Goal: Task Accomplishment & Management: Manage account settings

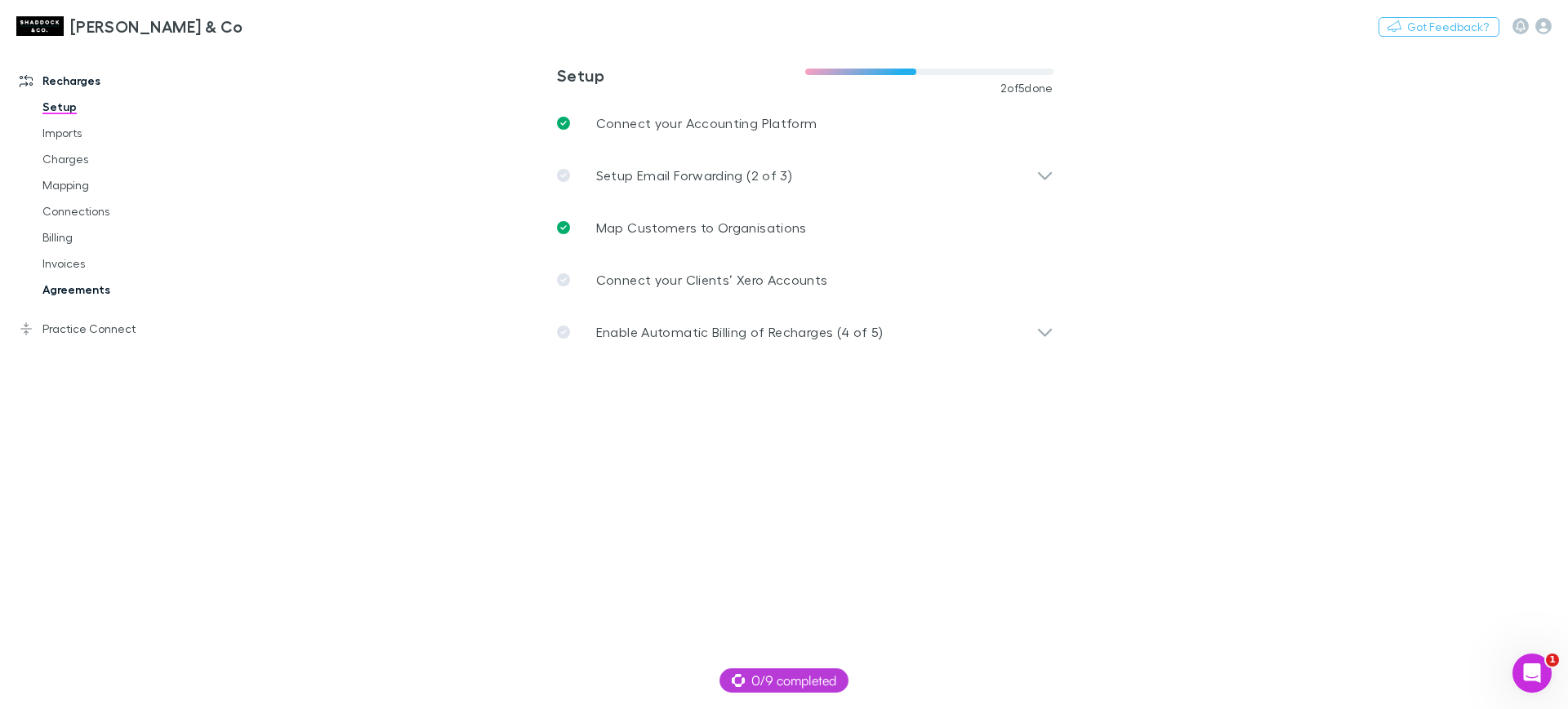
click at [89, 278] on link "Agreements" at bounding box center [125, 289] width 197 height 26
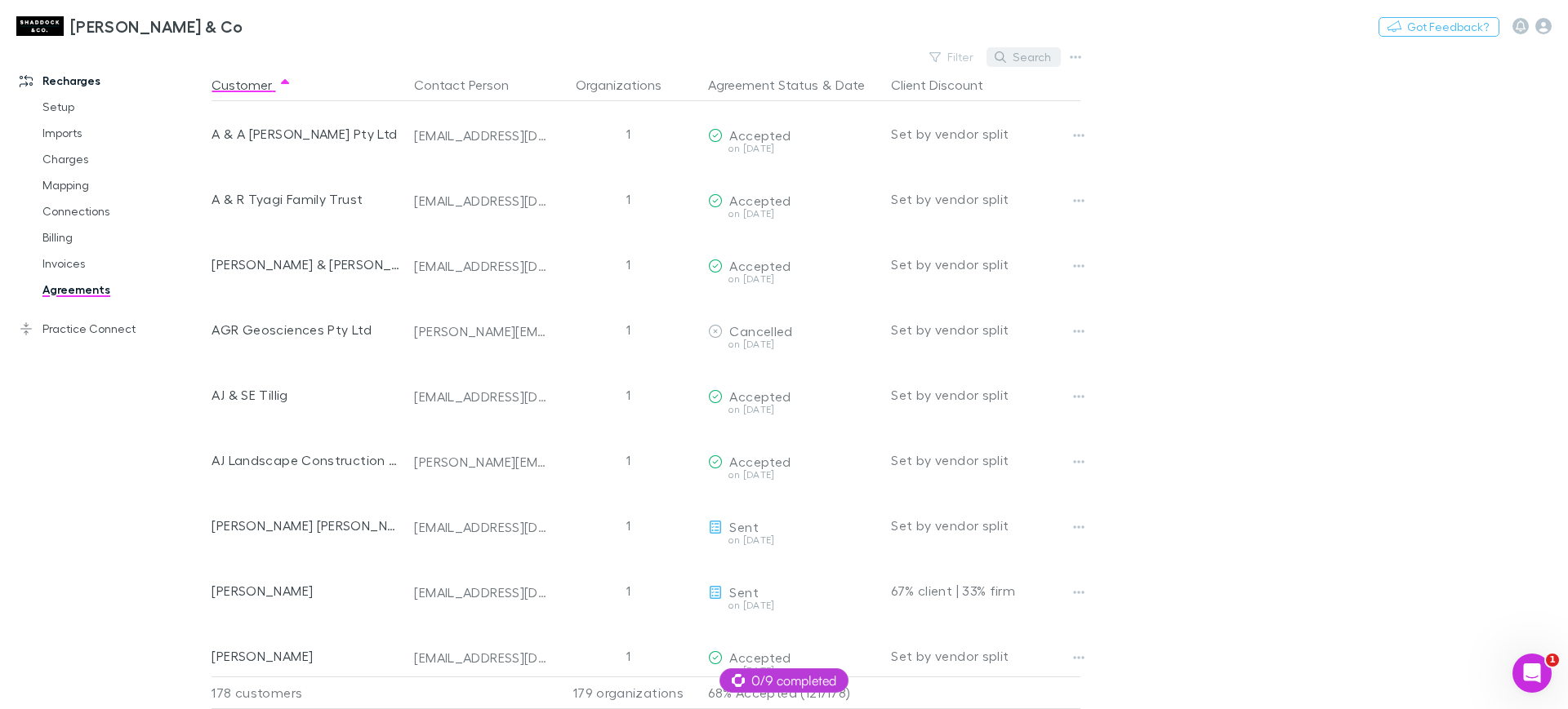
click at [1016, 58] on button "Search" at bounding box center [1023, 57] width 74 height 19
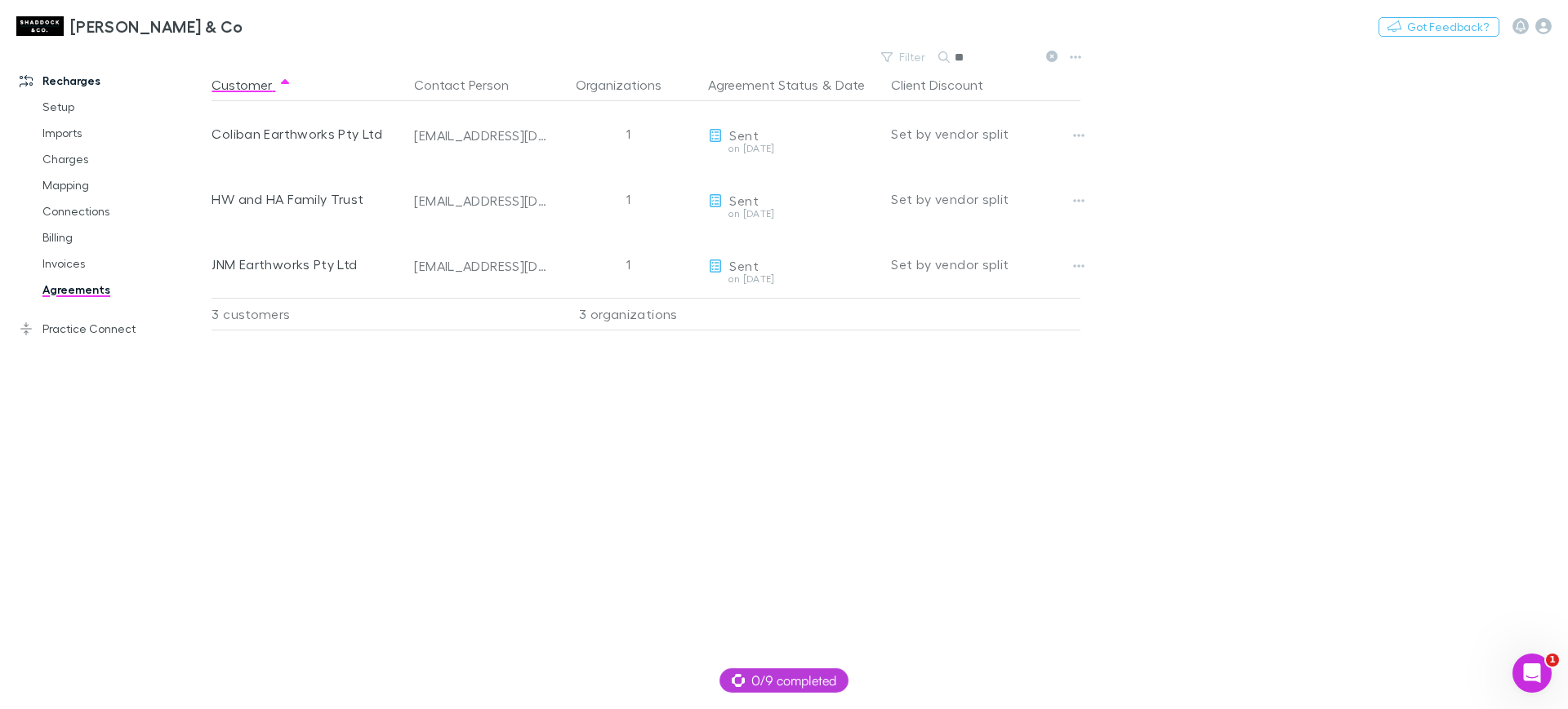
type input "**"
click at [1549, 19] on icon "button" at bounding box center [1544, 26] width 17 height 17
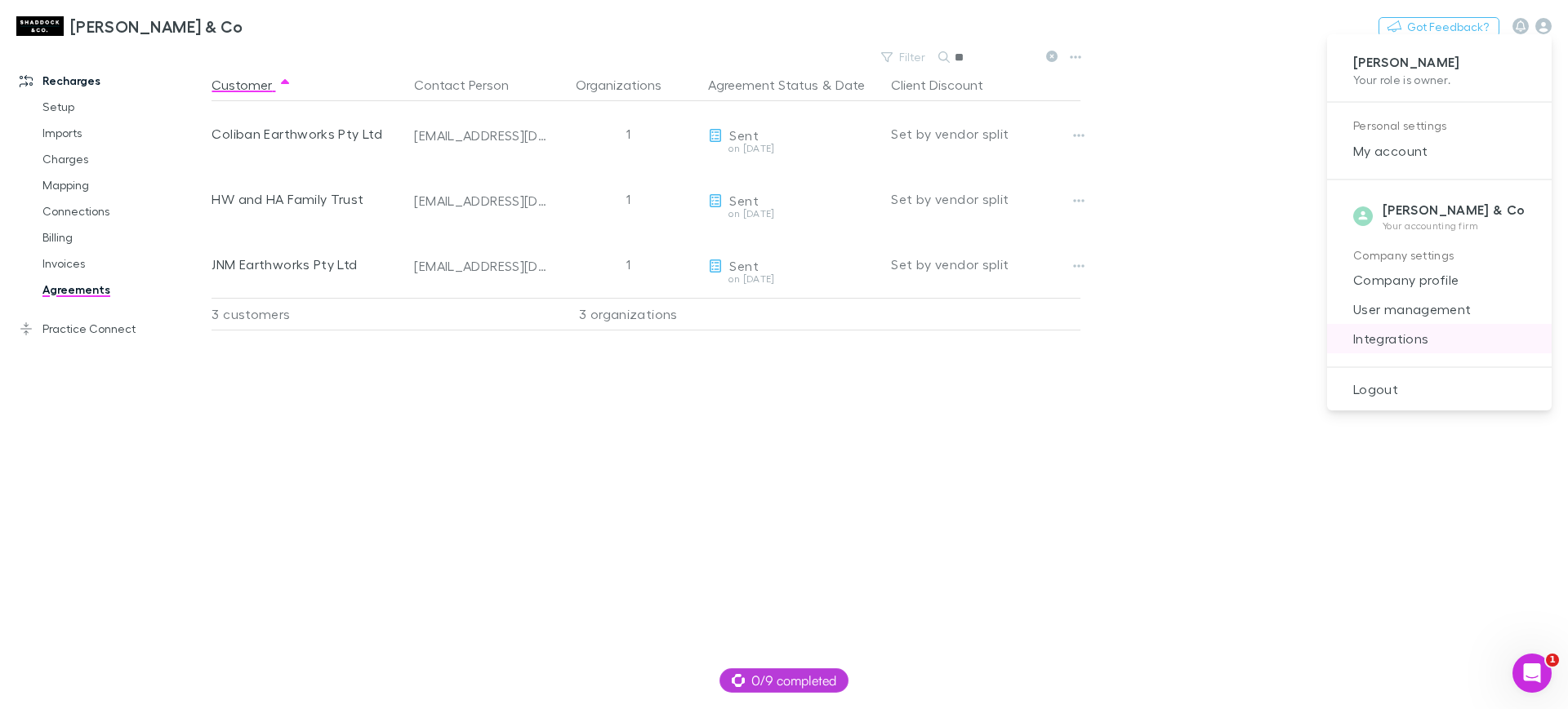
click at [1479, 326] on li "Integrations" at bounding box center [1439, 339] width 225 height 29
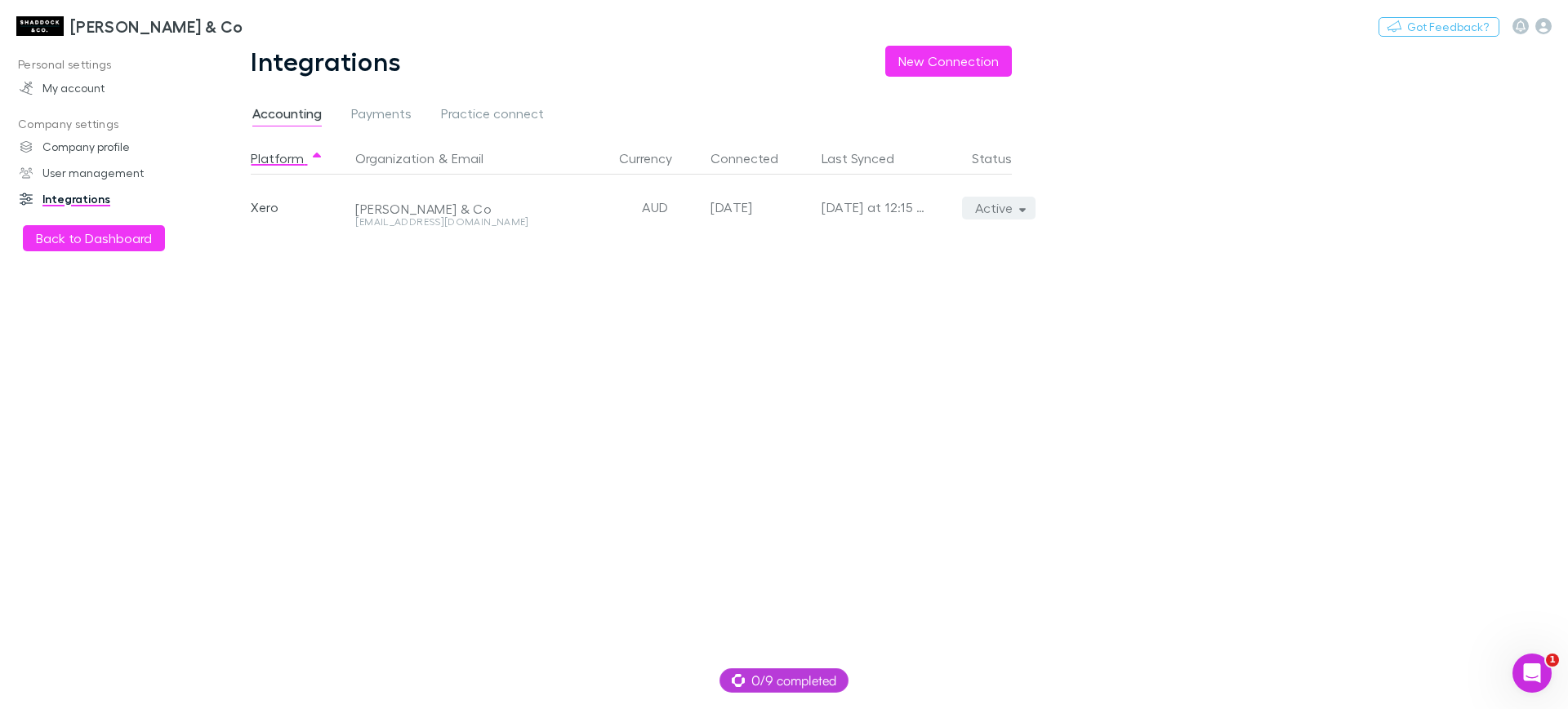
click at [1023, 205] on icon "button" at bounding box center [1023, 208] width 8 height 12
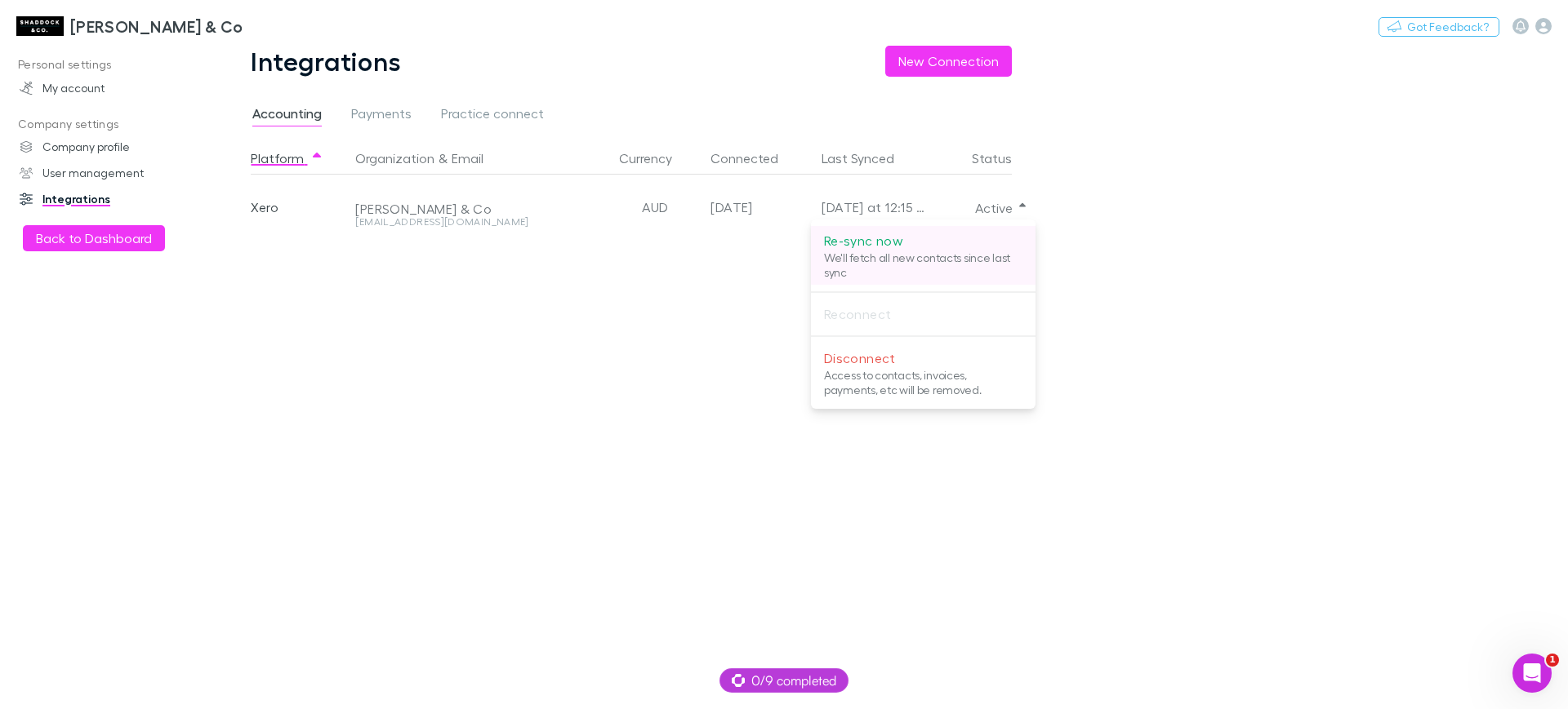
click at [982, 268] on p "We'll fetch all new contacts since last sync" at bounding box center [922, 265] width 198 height 29
click at [55, 21] on div at bounding box center [784, 354] width 1568 height 709
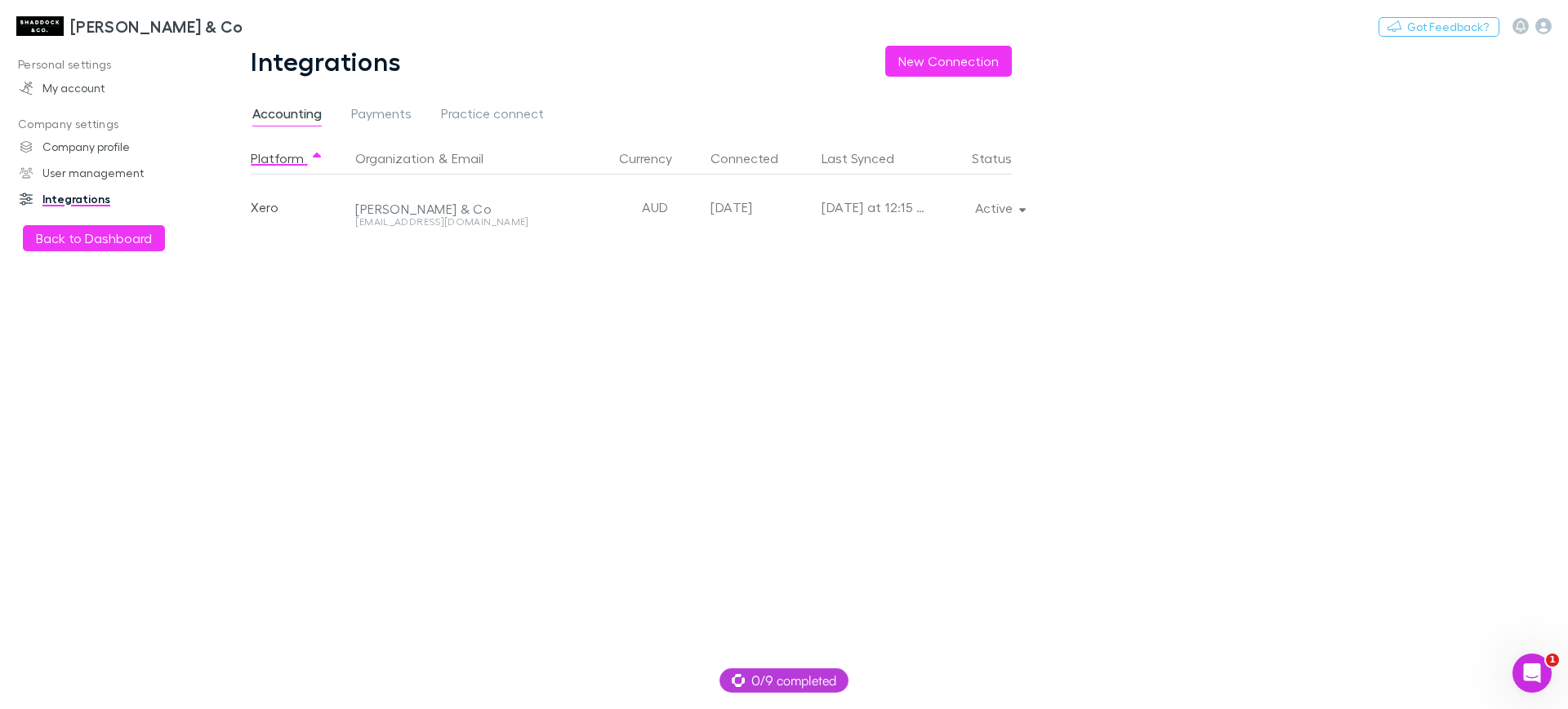
click at [79, 26] on h3 "[PERSON_NAME] & Co" at bounding box center [156, 26] width 173 height 19
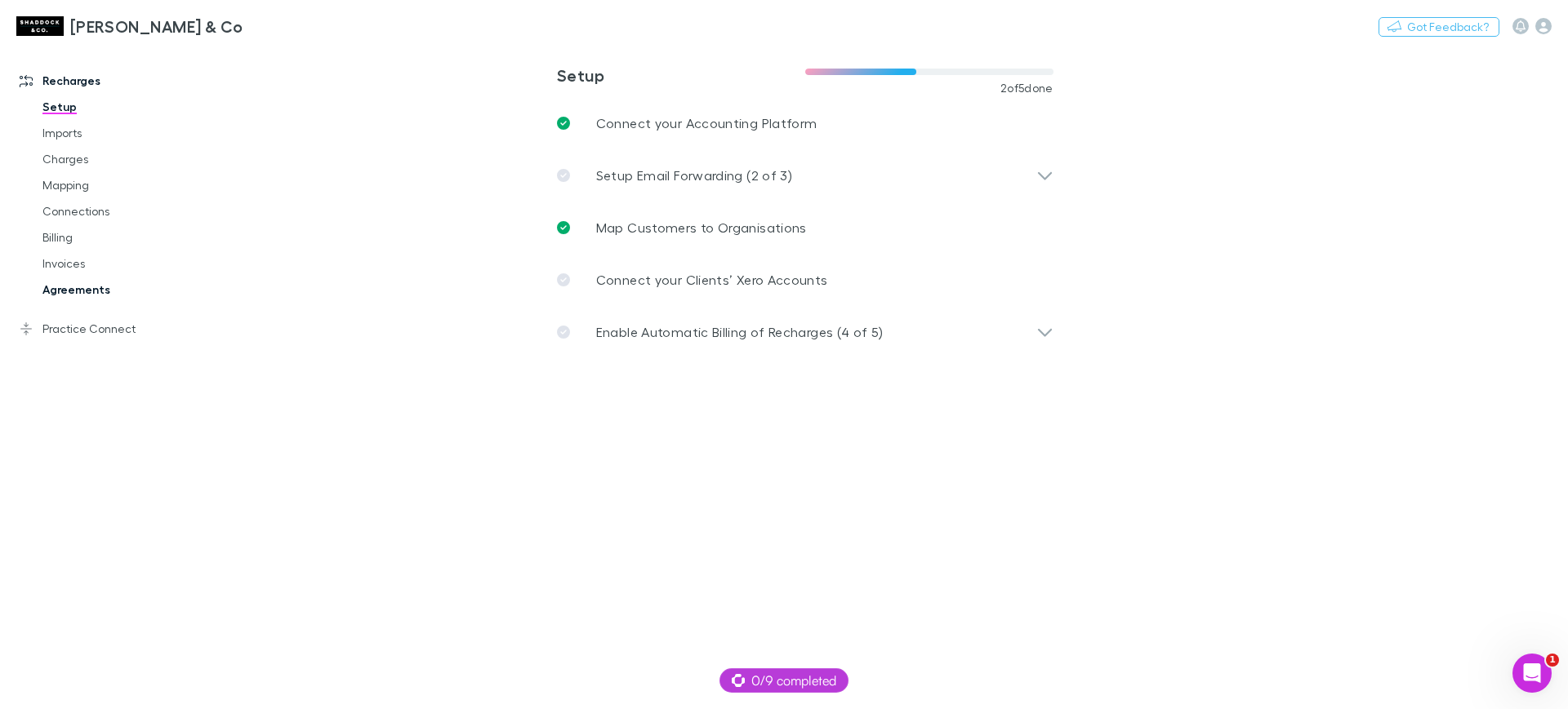
click at [86, 290] on link "Agreements" at bounding box center [125, 289] width 197 height 26
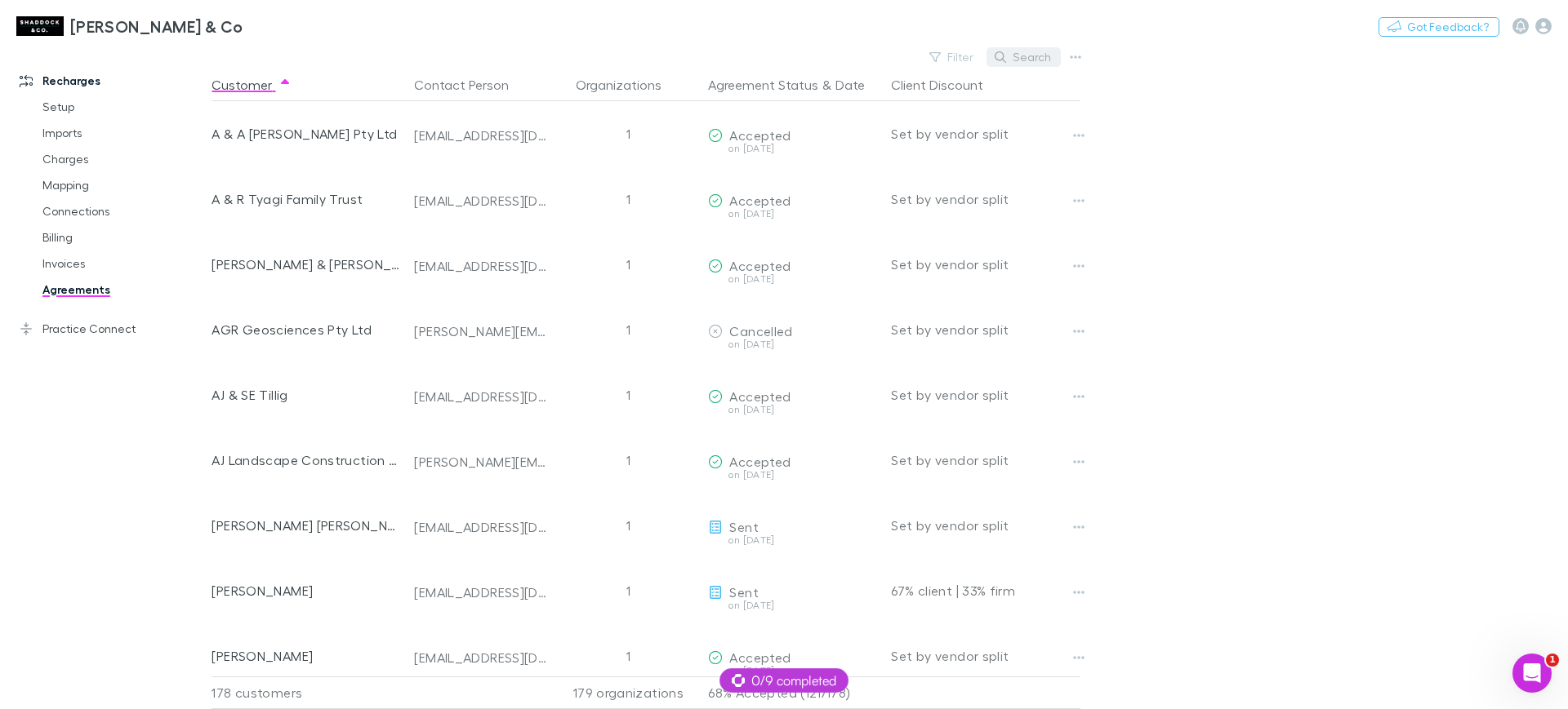
click at [1009, 60] on button "Search" at bounding box center [1023, 57] width 74 height 19
type input "**"
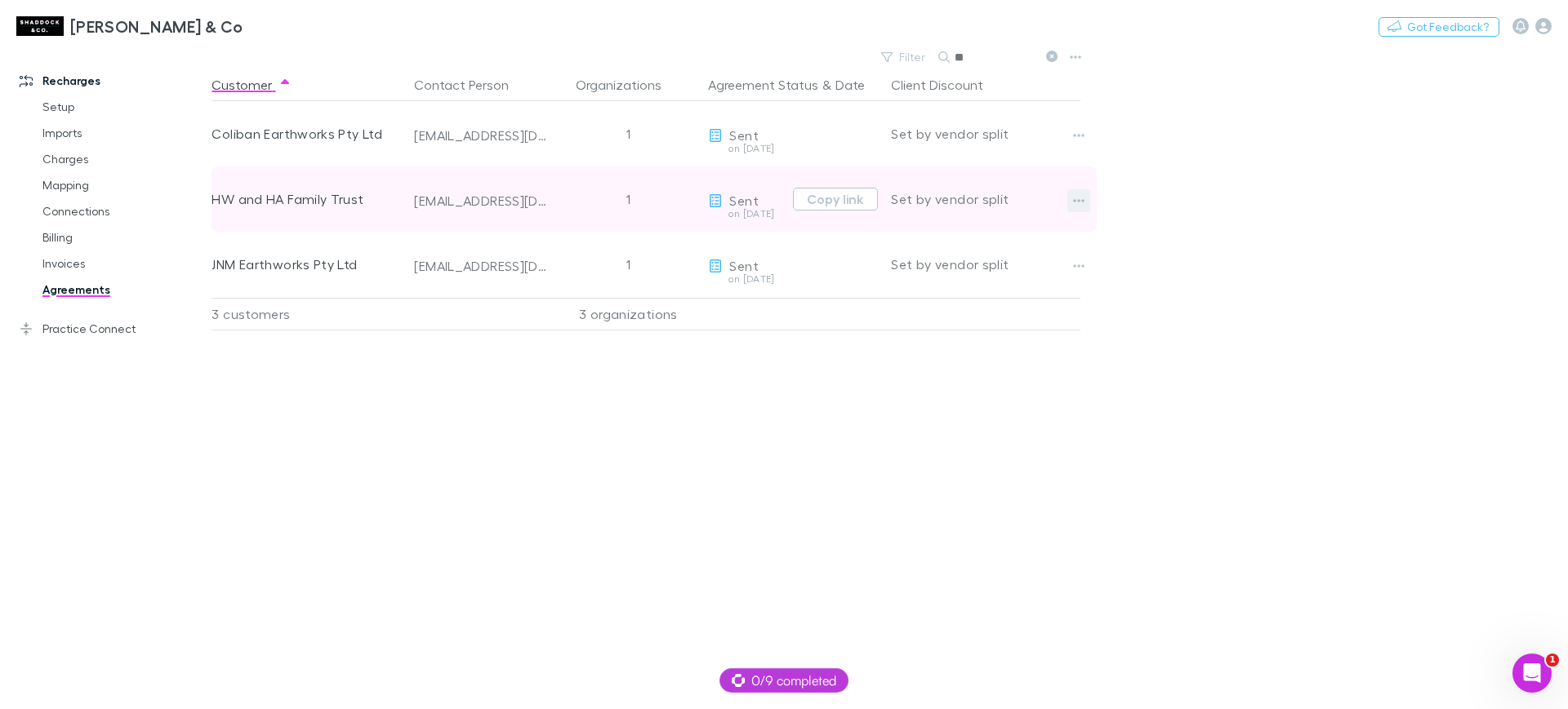
click at [1074, 196] on icon "button" at bounding box center [1079, 201] width 12 height 13
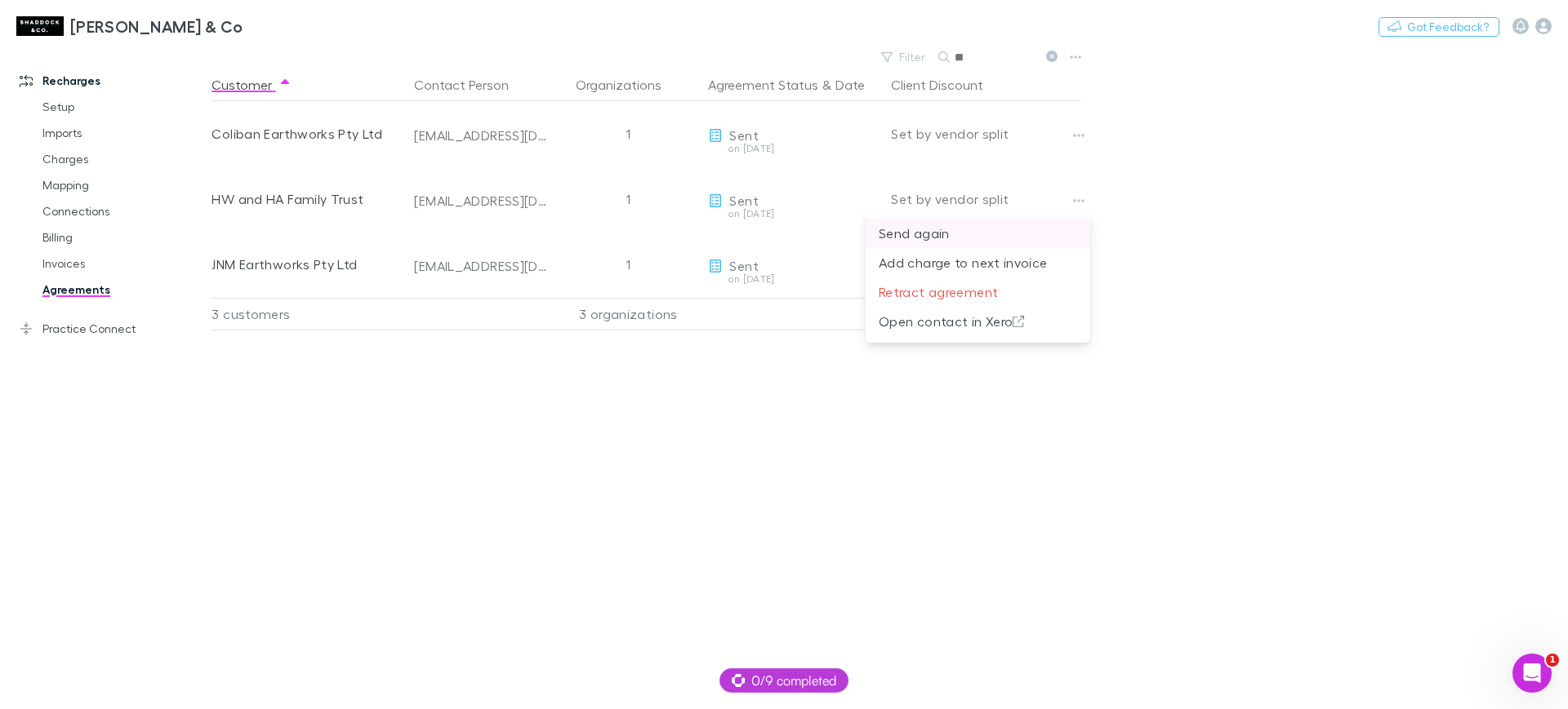
click at [1035, 236] on p "Send again" at bounding box center [978, 233] width 198 height 19
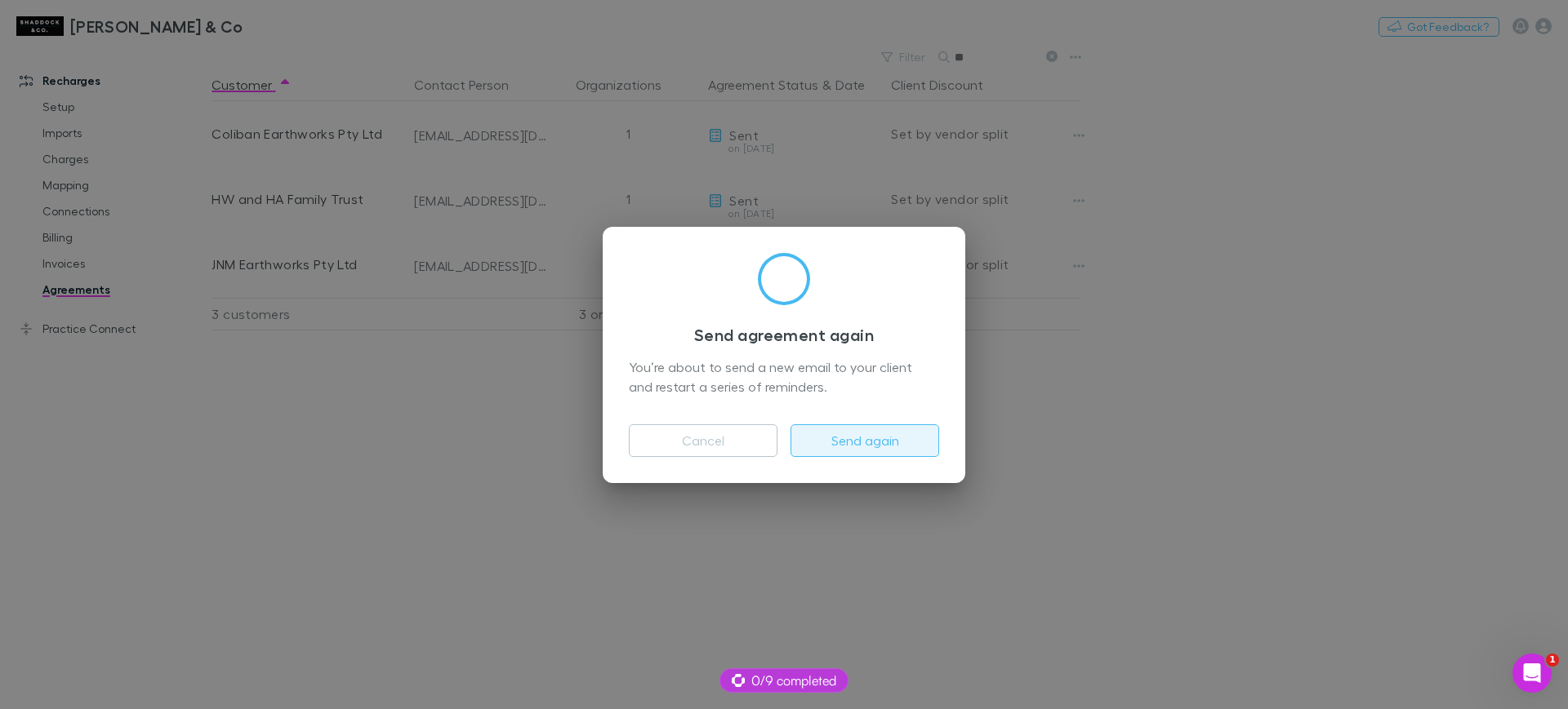
click at [878, 435] on button "Send again" at bounding box center [865, 441] width 149 height 33
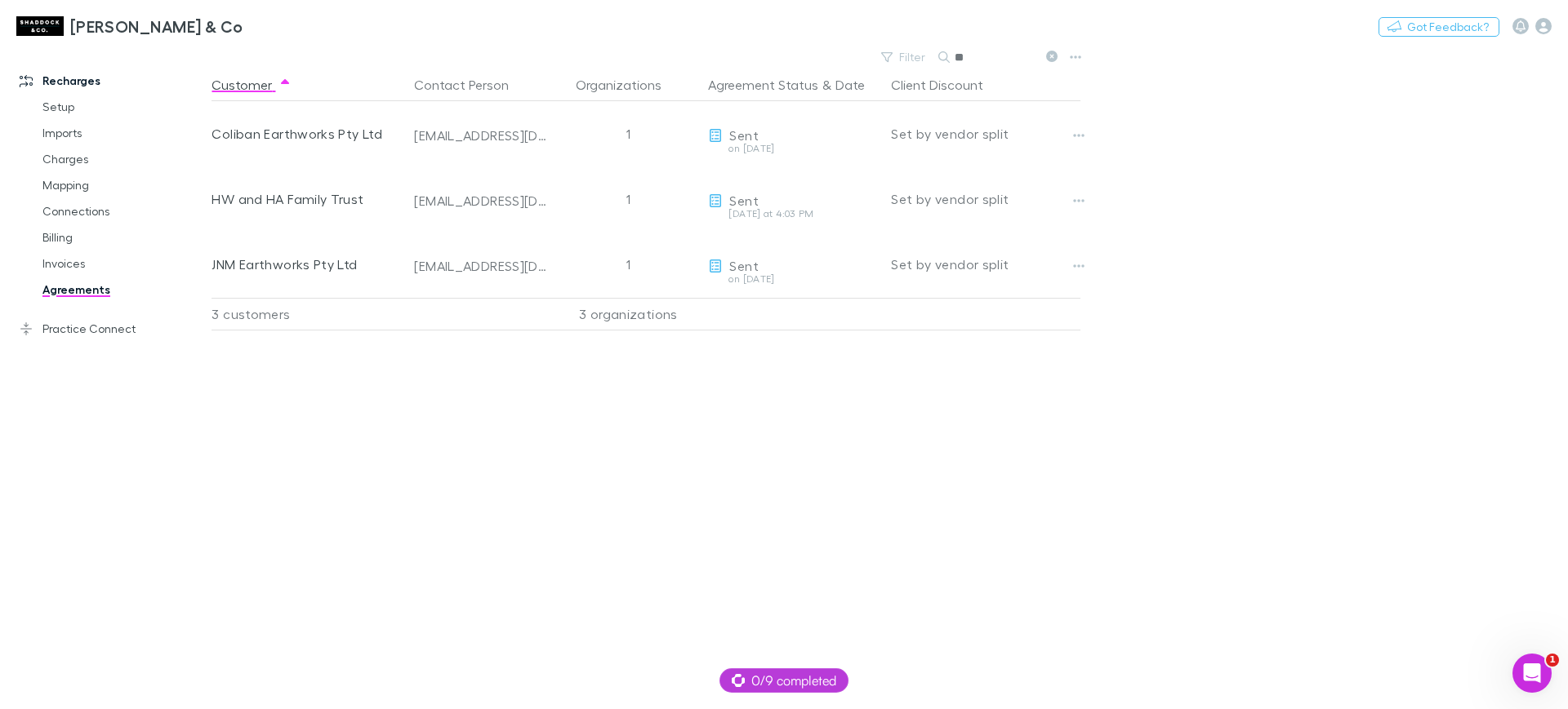
click at [516, 414] on div "Customer Contact Person Organizations Agreement Status & Date Client Discount C…" at bounding box center [661, 389] width 898 height 640
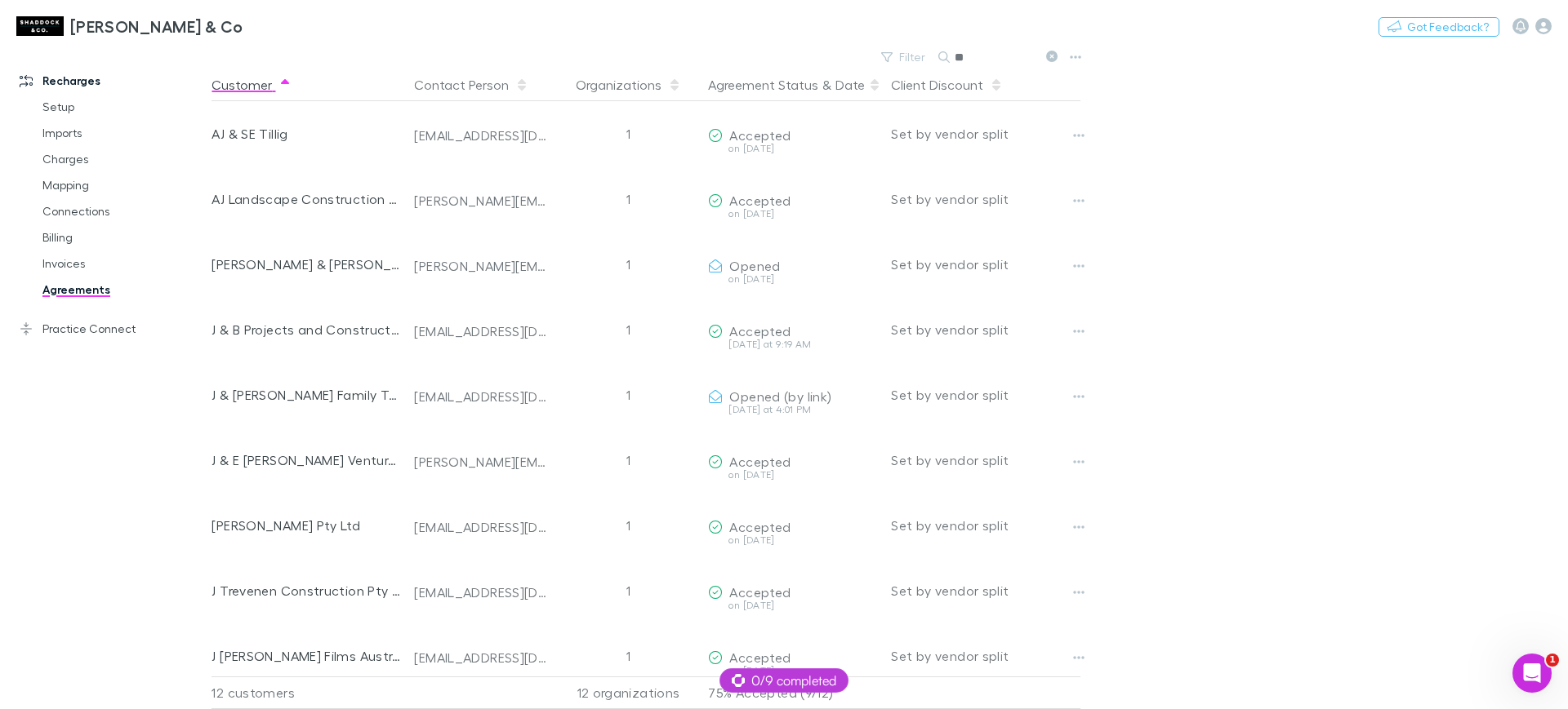
drag, startPoint x: 1049, startPoint y: 53, endPoint x: 1019, endPoint y: 81, distance: 41.0
click at [1049, 53] on icon at bounding box center [1052, 57] width 12 height 12
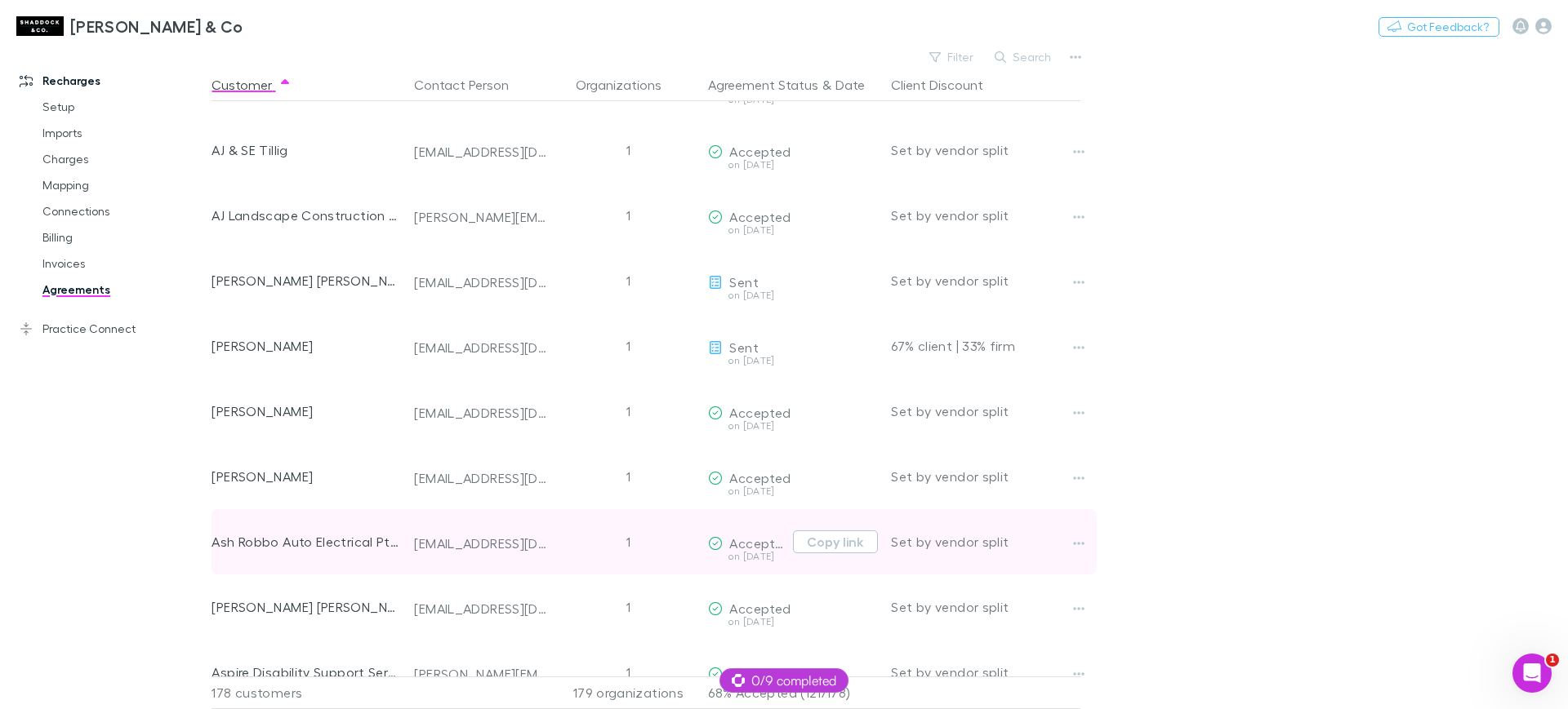
scroll to position [306, 0]
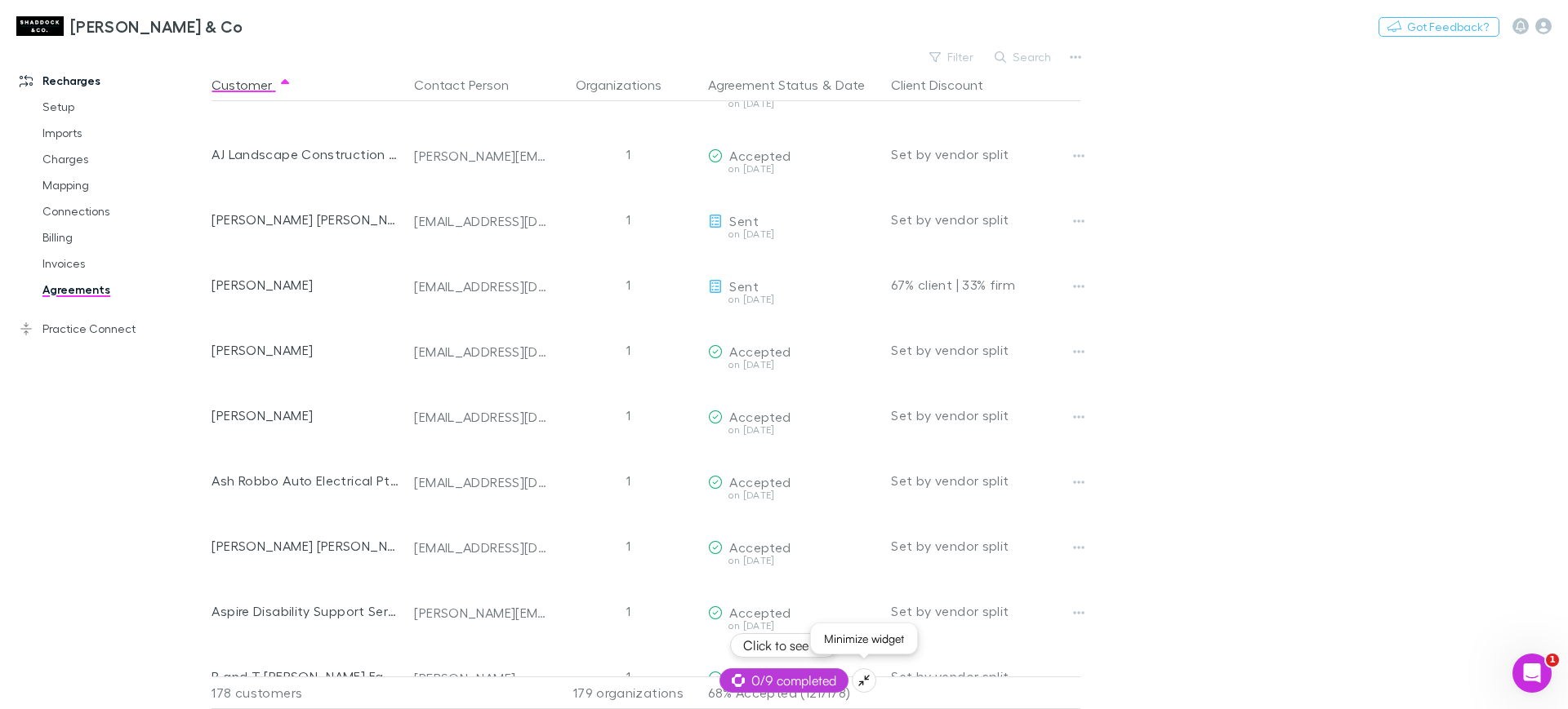
click at [856, 680] on button at bounding box center [863, 681] width 24 height 24
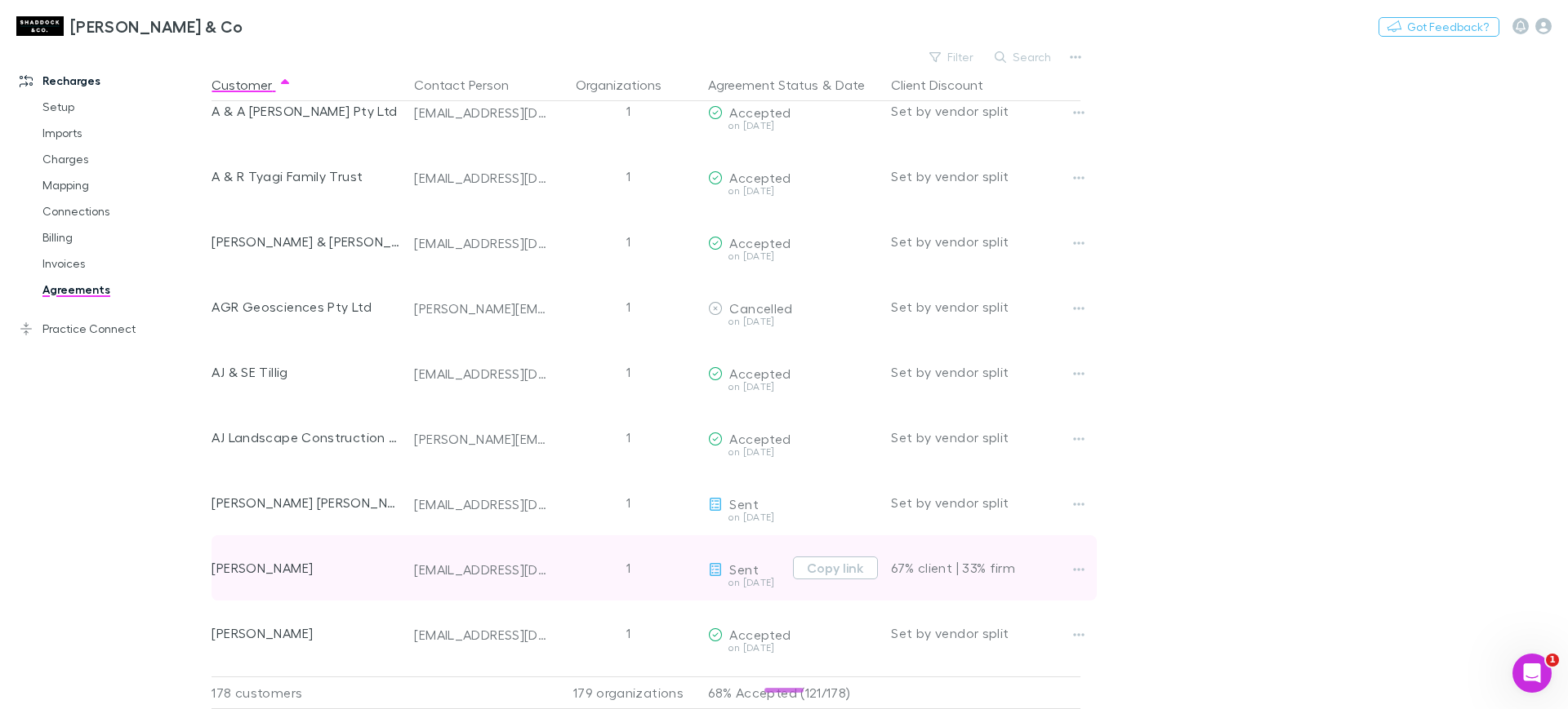
scroll to position [0, 0]
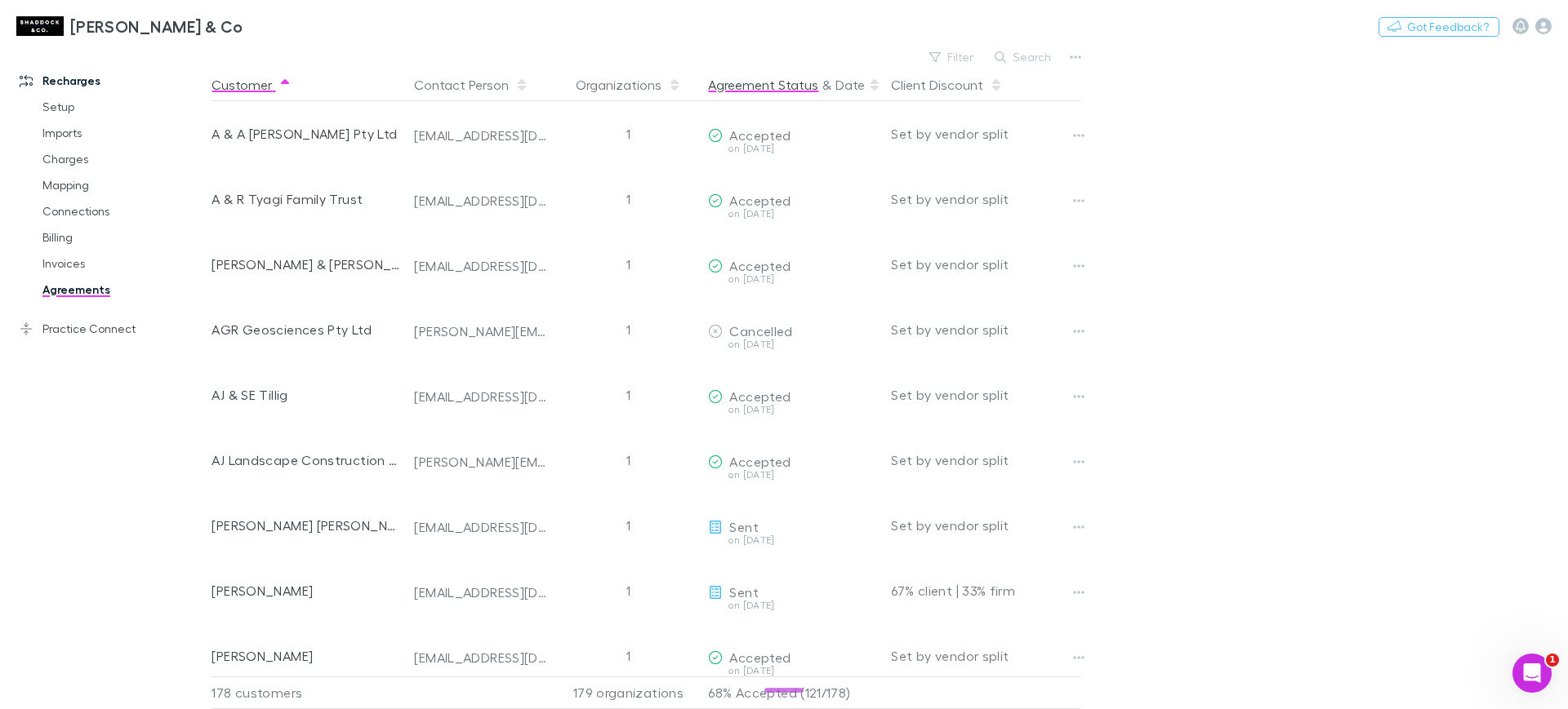
click at [785, 85] on button "Agreement Status" at bounding box center [764, 84] width 110 height 33
click at [847, 84] on button "Date" at bounding box center [850, 84] width 29 height 33
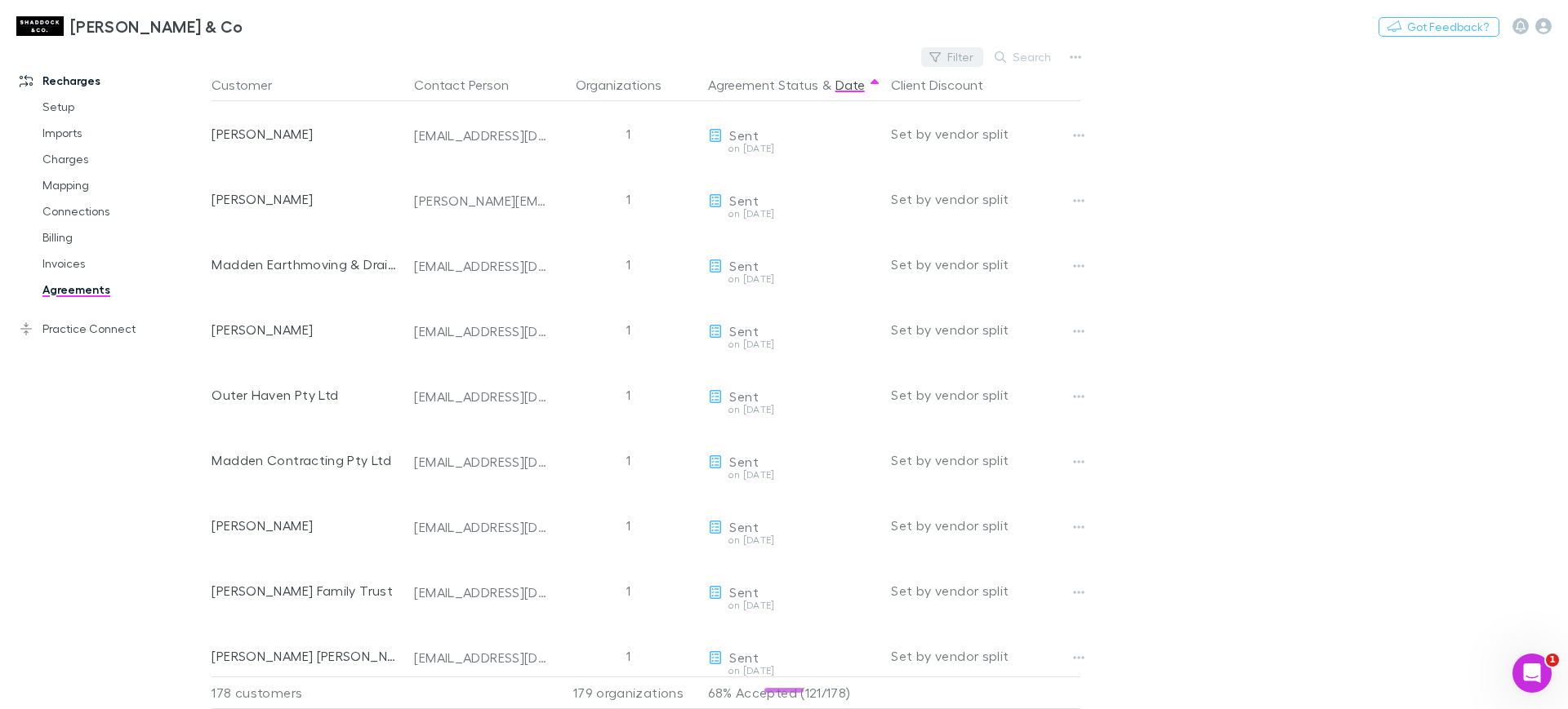
click at [942, 48] on button "Filter" at bounding box center [952, 57] width 62 height 19
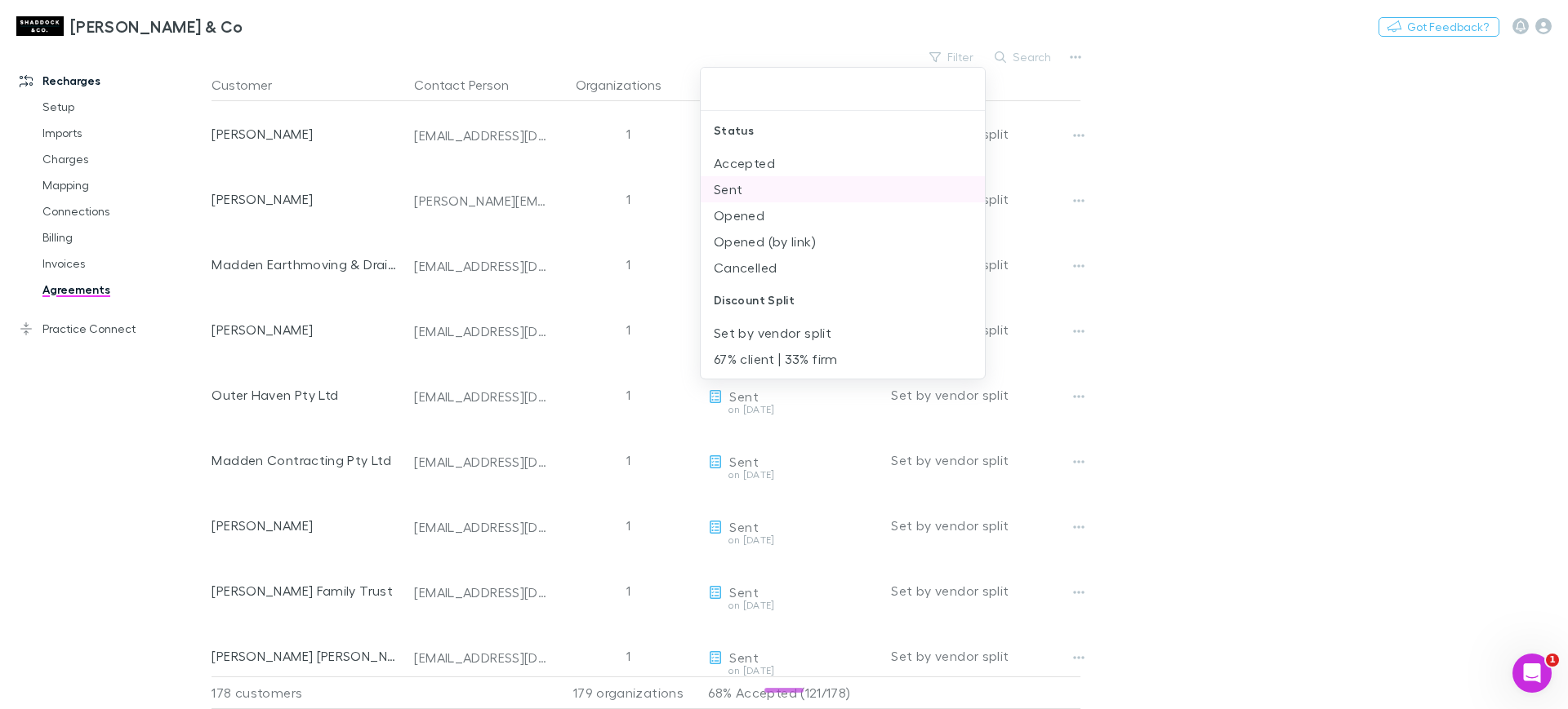
click at [781, 192] on li "Sent" at bounding box center [843, 189] width 284 height 26
click at [796, 194] on li "Opened" at bounding box center [843, 189] width 284 height 26
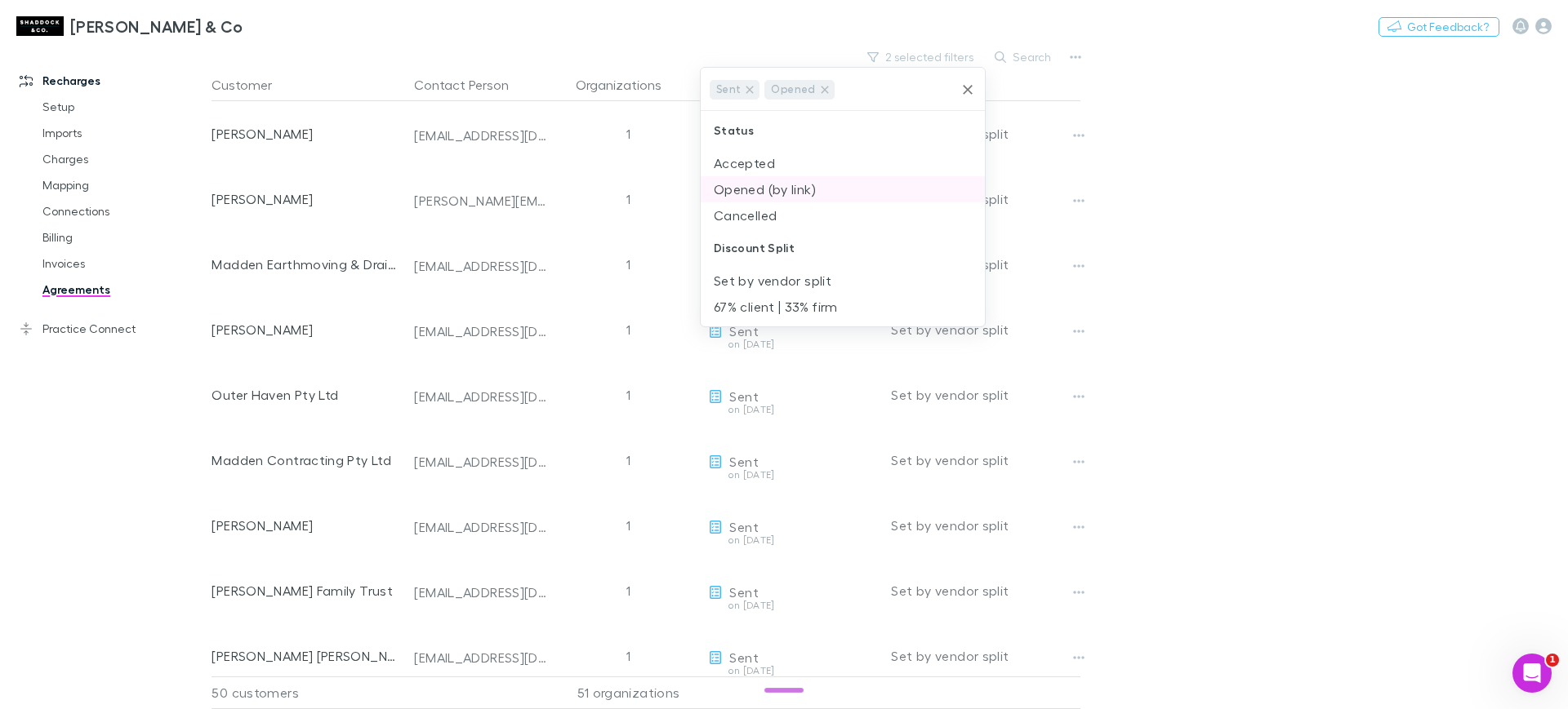
click at [796, 192] on li "Opened (by link)" at bounding box center [843, 189] width 284 height 26
click at [1257, 247] on div at bounding box center [784, 354] width 1568 height 709
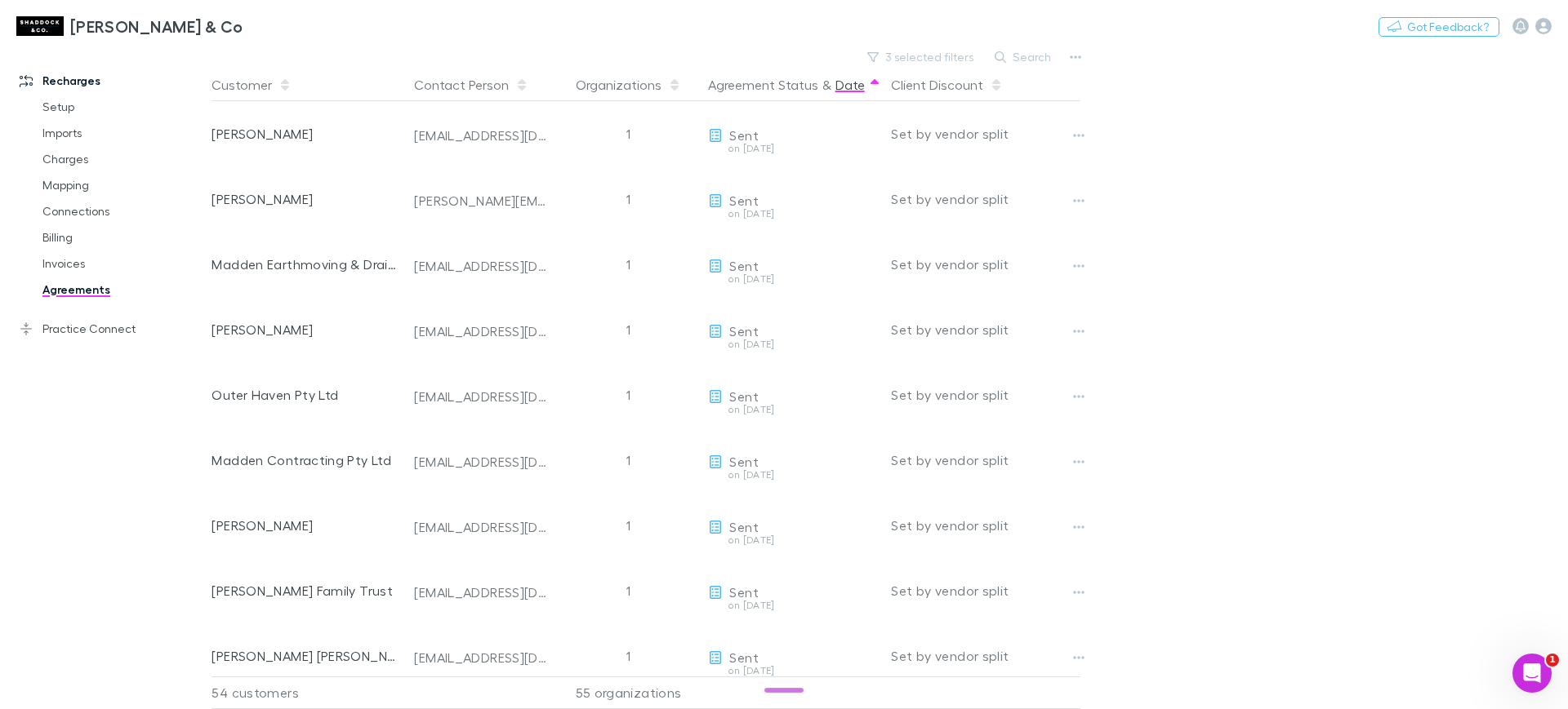
click at [844, 82] on button "Date" at bounding box center [850, 84] width 29 height 33
click at [734, 87] on button "Agreement Status" at bounding box center [764, 84] width 110 height 33
click at [229, 81] on button "Customer" at bounding box center [252, 84] width 80 height 33
